Goal: Information Seeking & Learning: Find specific fact

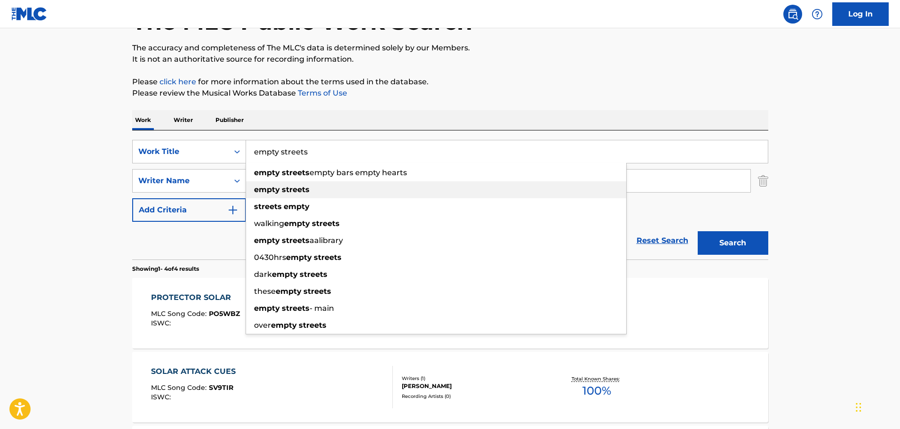
type input "empty streets"
click at [254, 186] on strong "empty" at bounding box center [267, 189] width 26 height 9
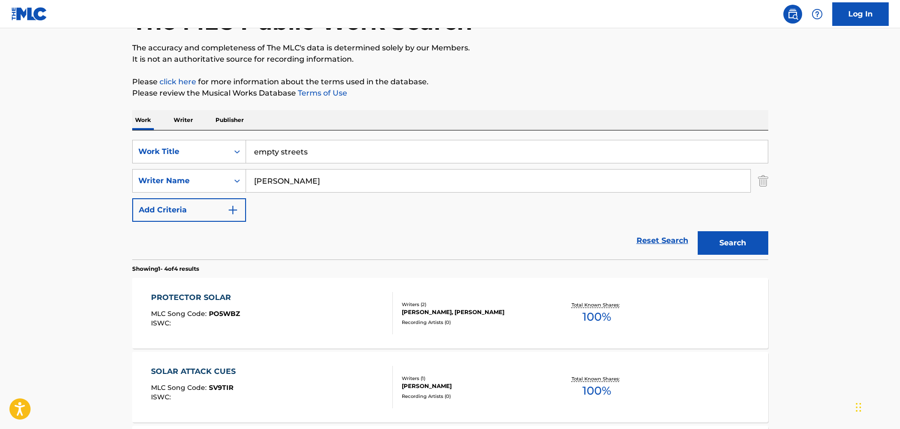
click at [285, 188] on input "[PERSON_NAME]" at bounding box center [498, 180] width 504 height 23
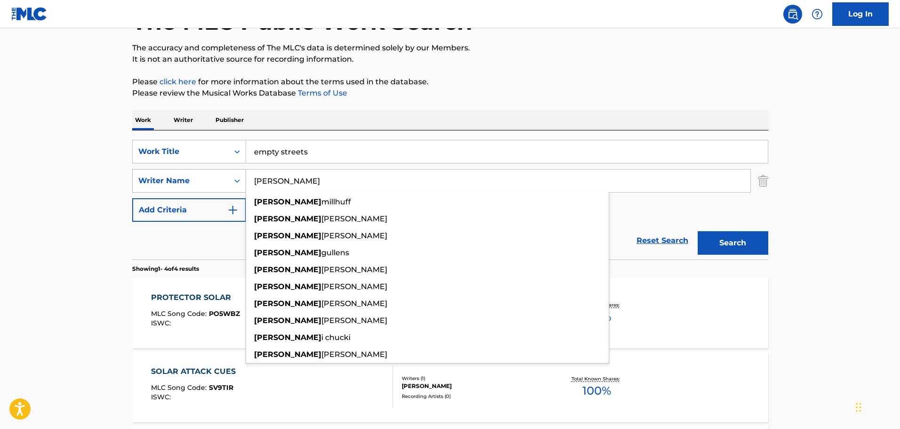
click at [216, 179] on div "SearchWithCriteria6eda1278-8986-48e1-aea3-8e58784017a0 Writer Name [PERSON_NAME…" at bounding box center [450, 181] width 636 height 24
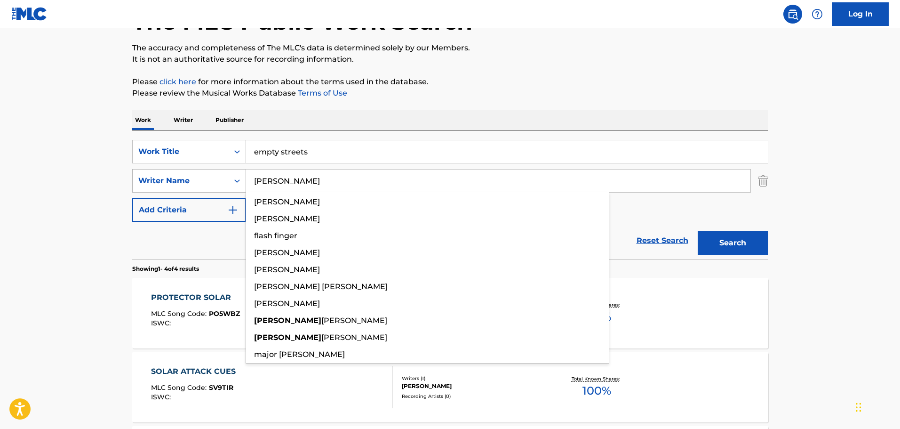
type input "[PERSON_NAME]"
click at [698, 231] on button "Search" at bounding box center [733, 243] width 71 height 24
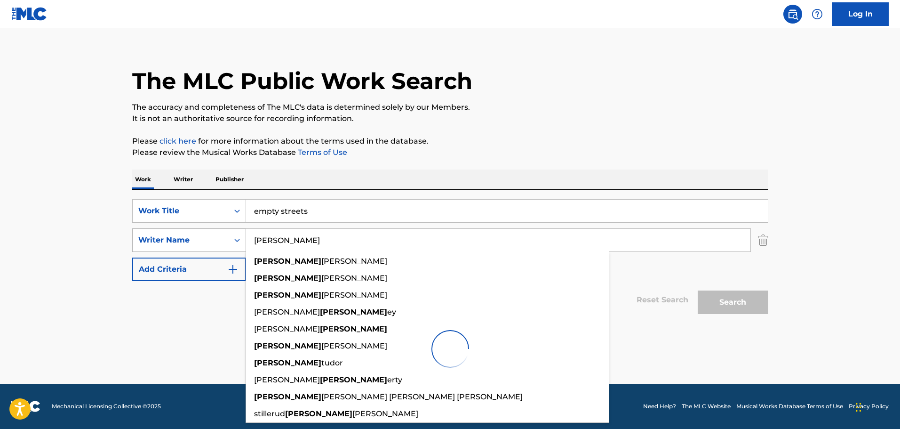
scroll to position [10, 0]
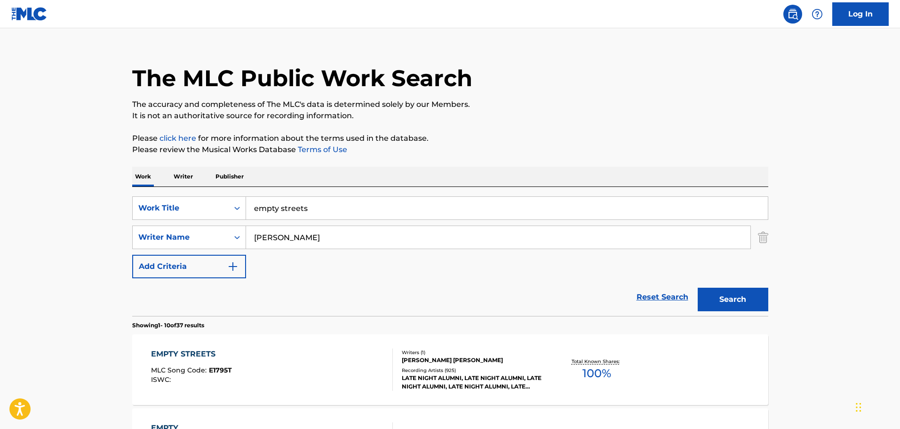
scroll to position [57, 0]
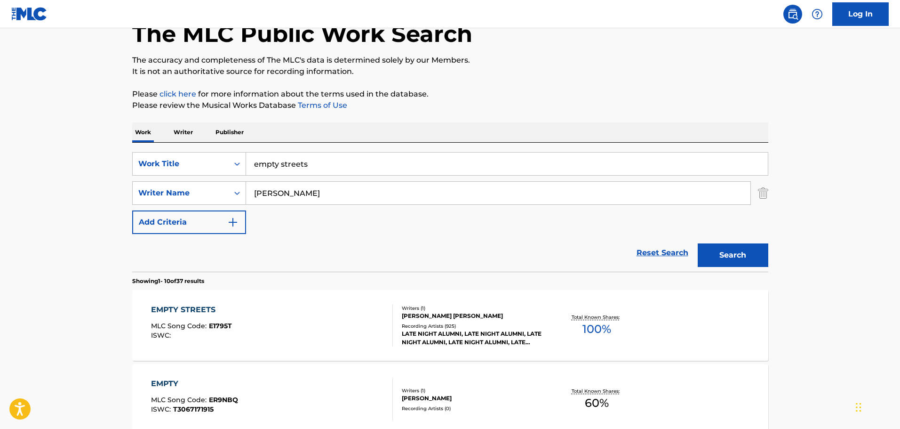
click at [160, 309] on div "EMPTY STREETS" at bounding box center [191, 309] width 81 height 11
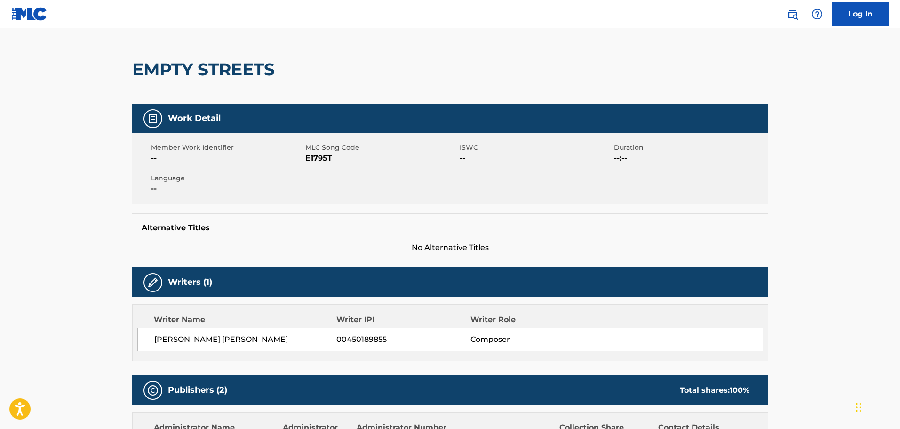
scroll to position [141, 0]
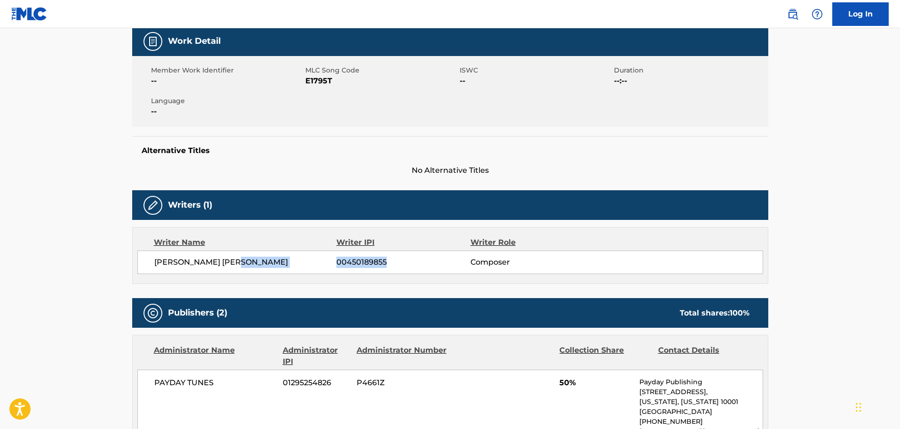
drag, startPoint x: 389, startPoint y: 265, endPoint x: 332, endPoint y: 264, distance: 56.9
click at [332, 264] on div "[PERSON_NAME] [PERSON_NAME] 00450189855 Composer" at bounding box center [458, 261] width 608 height 11
